Goal: Find specific page/section

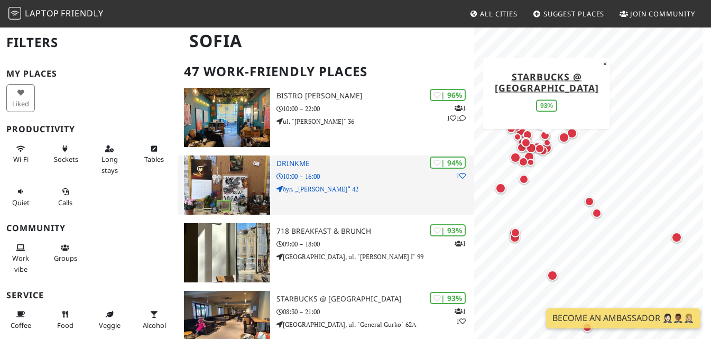
scroll to position [60, 0]
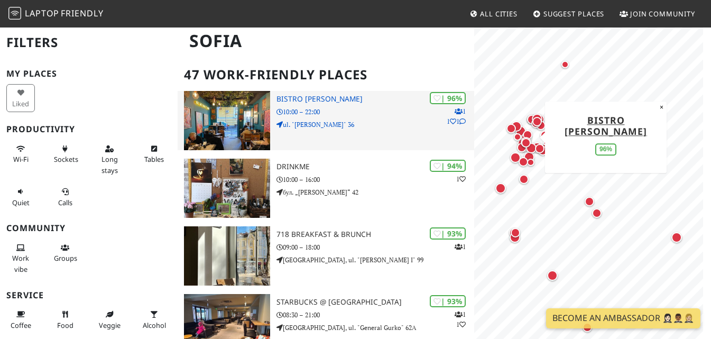
click at [319, 95] on h3 "Bistro Montanari" at bounding box center [375, 99] width 198 height 9
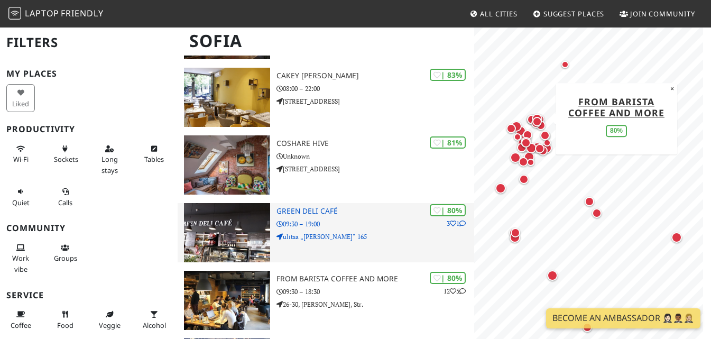
scroll to position [958, 0]
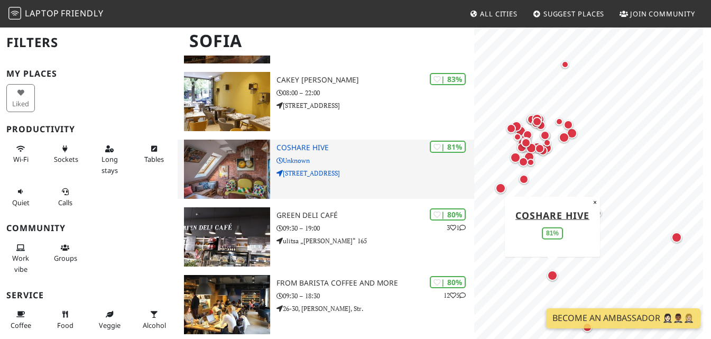
click at [297, 143] on h3 "CoShare HIVE" at bounding box center [375, 147] width 198 height 9
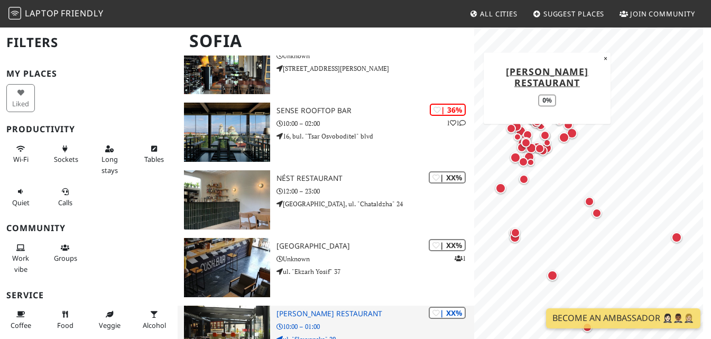
scroll to position [3045, 0]
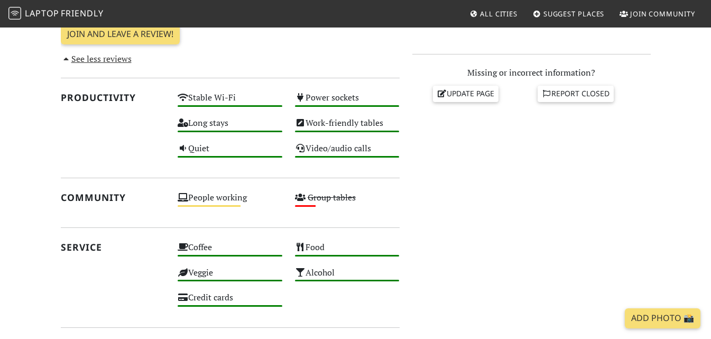
scroll to position [423, 0]
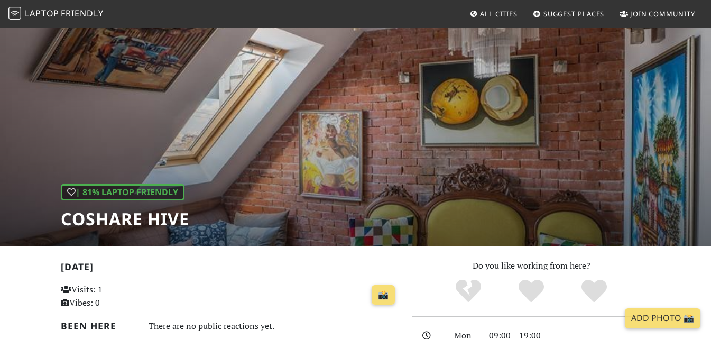
click at [424, 156] on div "| 81% Laptop Friendly CoShare HIVE" at bounding box center [355, 136] width 711 height 220
click at [117, 218] on h1 "CoShare HIVE" at bounding box center [125, 219] width 128 height 20
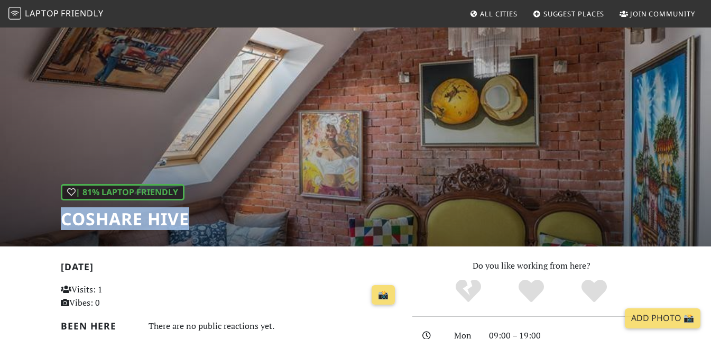
drag, startPoint x: 193, startPoint y: 219, endPoint x: 64, endPoint y: 219, distance: 128.9
click at [64, 219] on div "| 81% Laptop Friendly CoShare HIVE" at bounding box center [355, 136] width 711 height 220
